Goal: Task Accomplishment & Management: Manage account settings

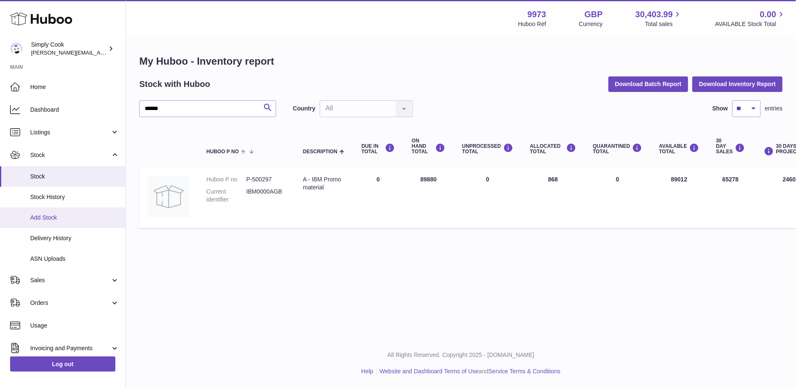
click at [61, 220] on span "Add Stock" at bounding box center [74, 218] width 89 height 8
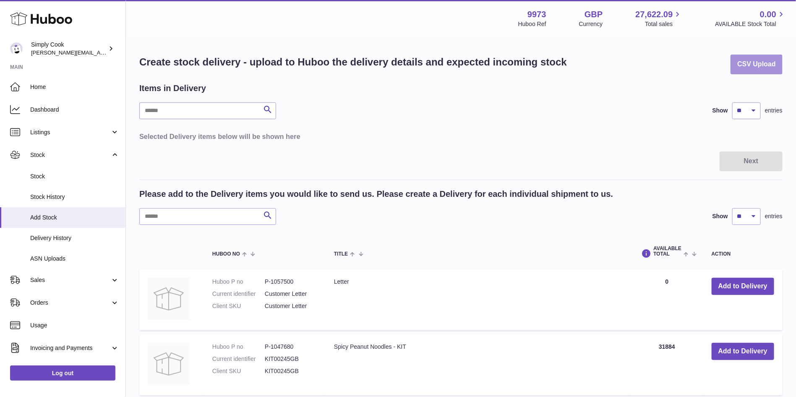
click at [749, 73] on button "CSV Upload" at bounding box center [757, 65] width 52 height 20
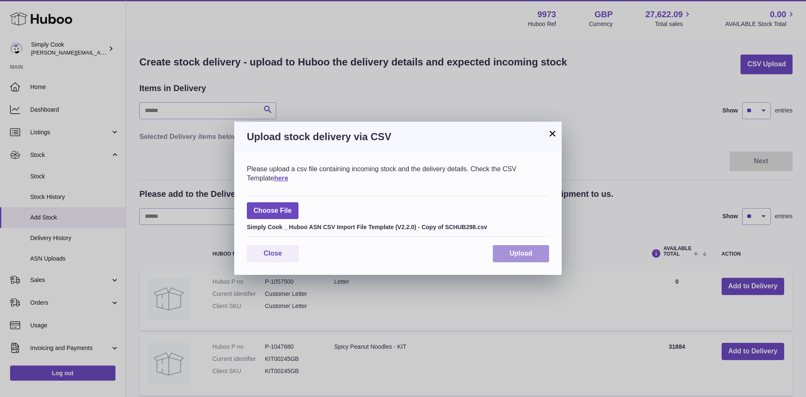
click at [527, 250] on span "Upload" at bounding box center [520, 253] width 23 height 7
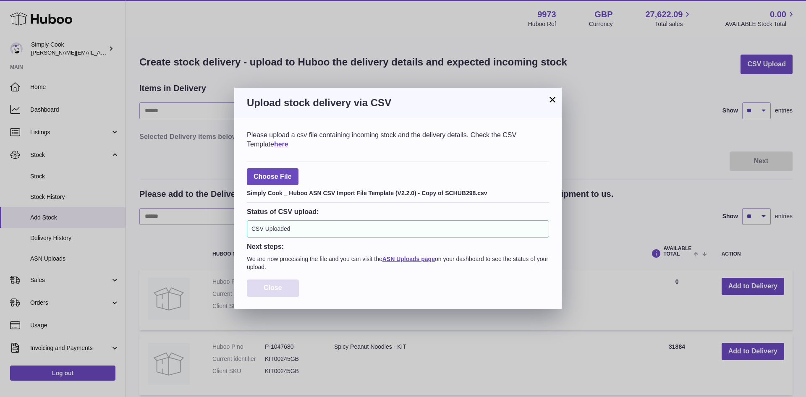
click at [277, 292] on button "Close" at bounding box center [273, 287] width 52 height 17
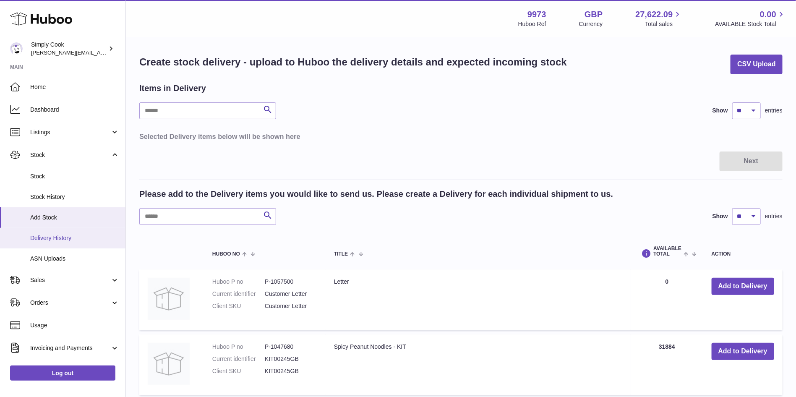
click at [54, 232] on link "Delivery History" at bounding box center [62, 238] width 125 height 21
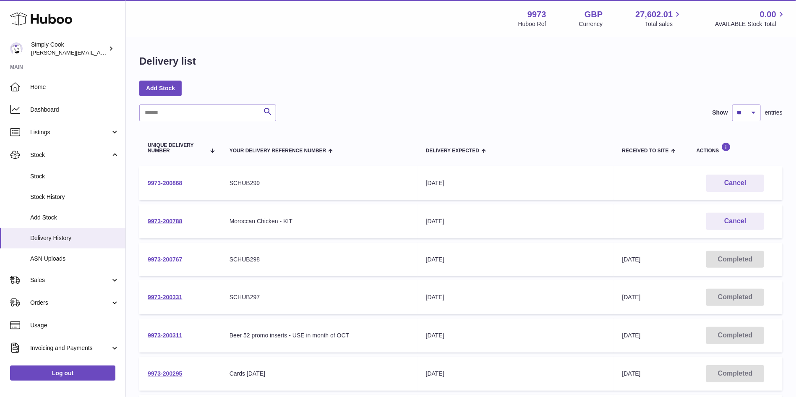
click at [164, 181] on link "9973-200868" at bounding box center [165, 183] width 35 height 7
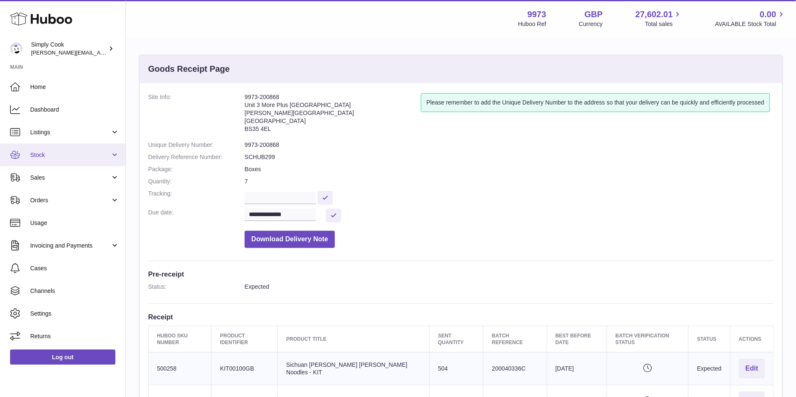
click at [63, 151] on span "Stock" at bounding box center [70, 155] width 80 height 8
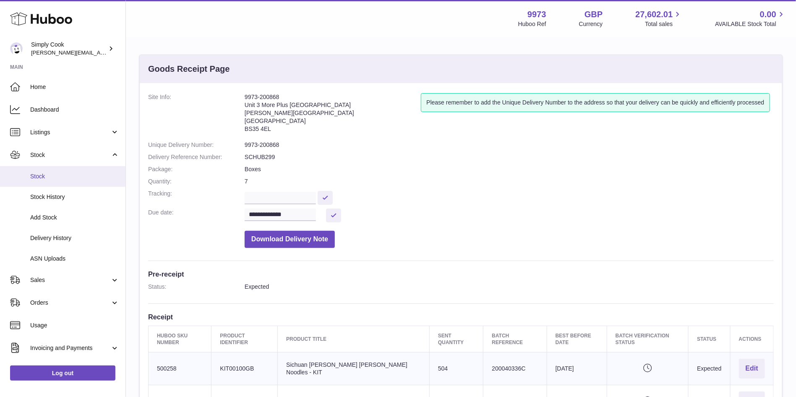
click at [37, 173] on span "Stock" at bounding box center [74, 176] width 89 height 8
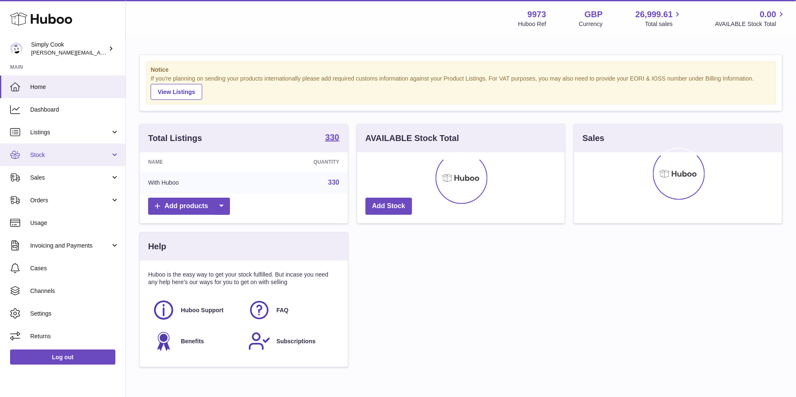
click at [45, 149] on link "Stock" at bounding box center [62, 155] width 125 height 23
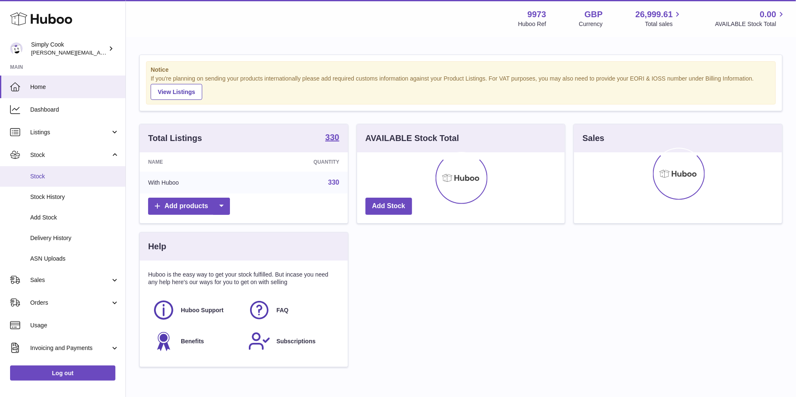
click at [40, 170] on link "Stock" at bounding box center [62, 176] width 125 height 21
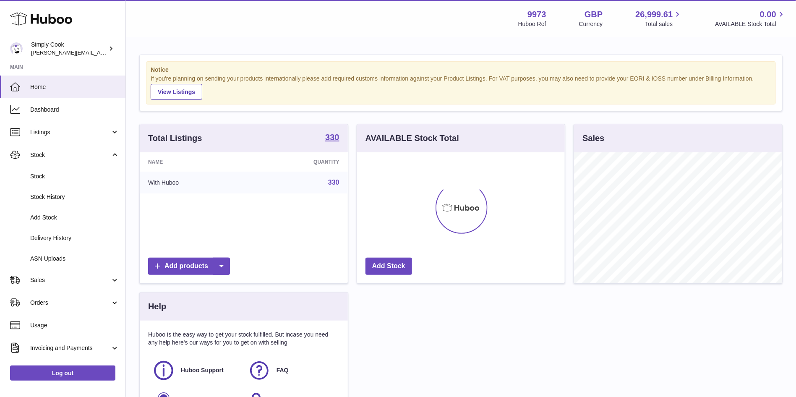
scroll to position [131, 208]
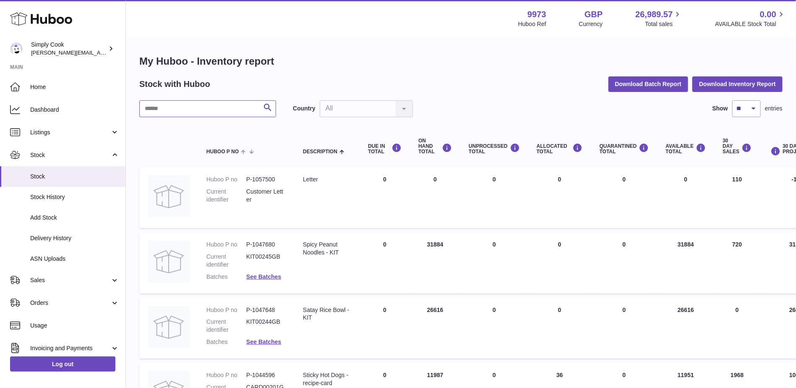
click at [240, 113] on input "text" at bounding box center [207, 108] width 137 height 17
type input "**********"
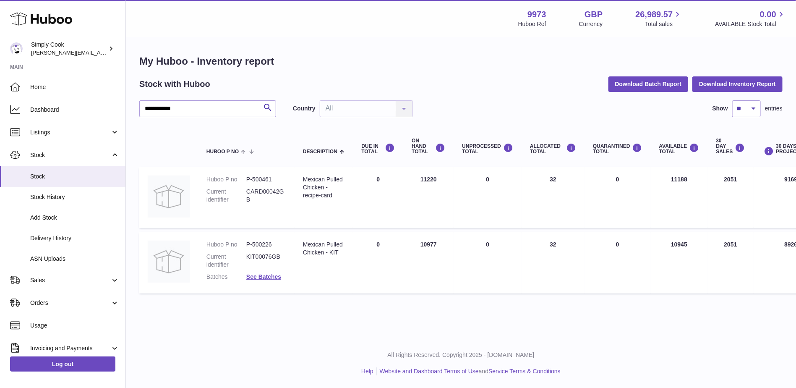
click at [258, 247] on dd "P-500226" at bounding box center [266, 244] width 40 height 8
copy dd "500226"
click at [272, 274] on link "See Batches" at bounding box center [263, 276] width 35 height 7
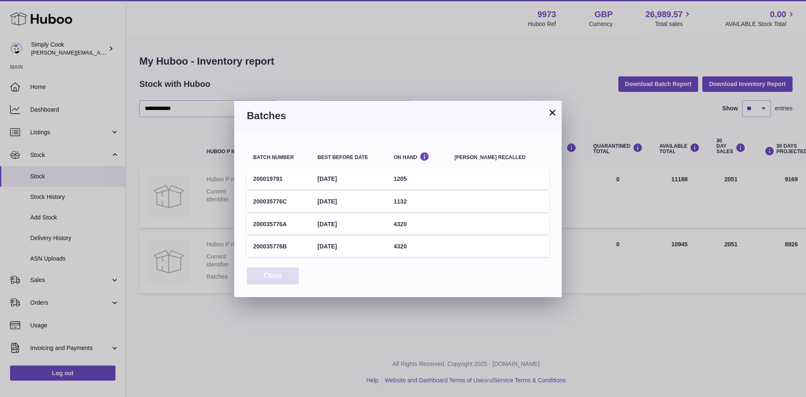
click at [287, 277] on button "Close" at bounding box center [273, 275] width 52 height 17
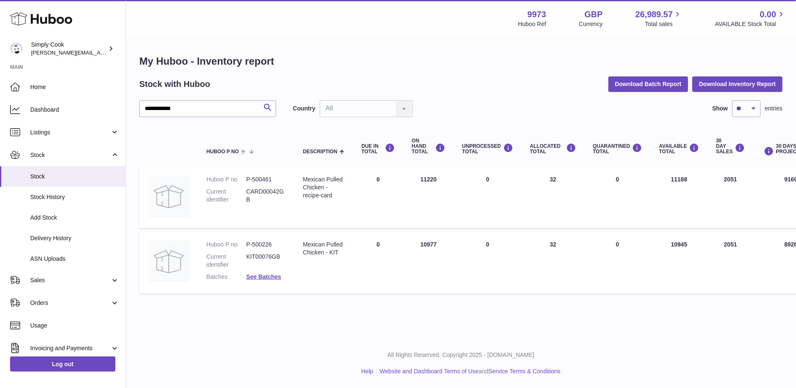
click at [385, 275] on td "DUE IN Total 0" at bounding box center [378, 262] width 50 height 61
click at [269, 276] on link "See Batches" at bounding box center [263, 276] width 35 height 7
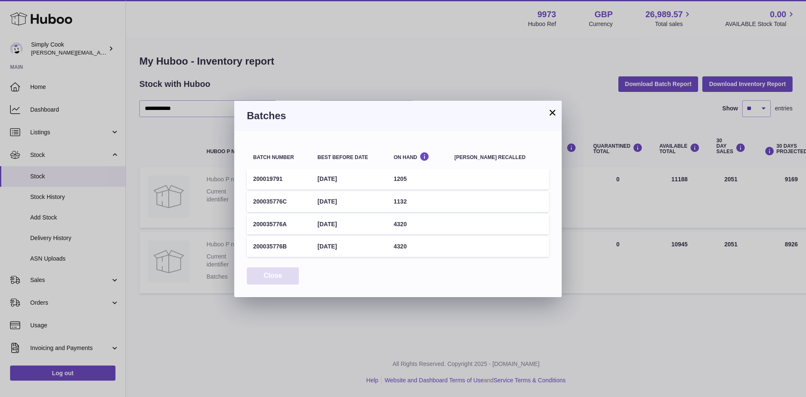
click at [265, 278] on button "Close" at bounding box center [273, 275] width 52 height 17
